Goal: Task Accomplishment & Management: Use online tool/utility

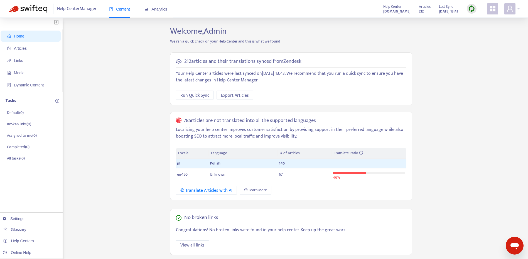
click at [480, 31] on div "Home Articles Links Media Dynamic Content Tasks Default ( 0 ) Broken links ( 0 …" at bounding box center [263, 205] width 511 height 358
click at [472, 8] on img at bounding box center [471, 8] width 7 height 7
click at [486, 29] on link "Full Sync" at bounding box center [481, 29] width 20 height 6
click at [471, 8] on img at bounding box center [471, 8] width 7 height 7
click at [486, 28] on link "Full Sync" at bounding box center [481, 29] width 20 height 6
